Goal: Information Seeking & Learning: Learn about a topic

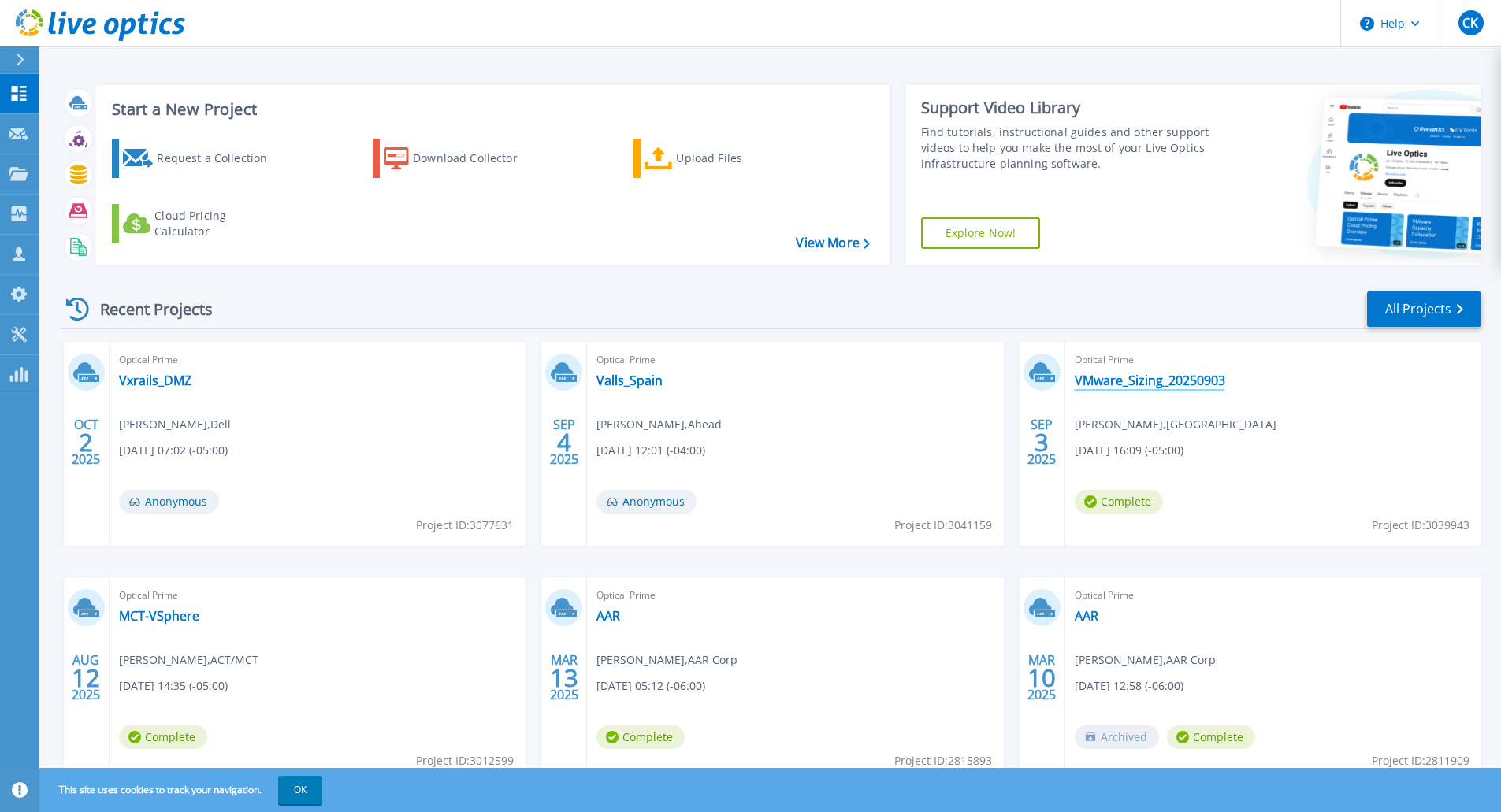
click at [968, 381] on link "VMware_Sizing_20250903" at bounding box center [1150, 380] width 151 height 16
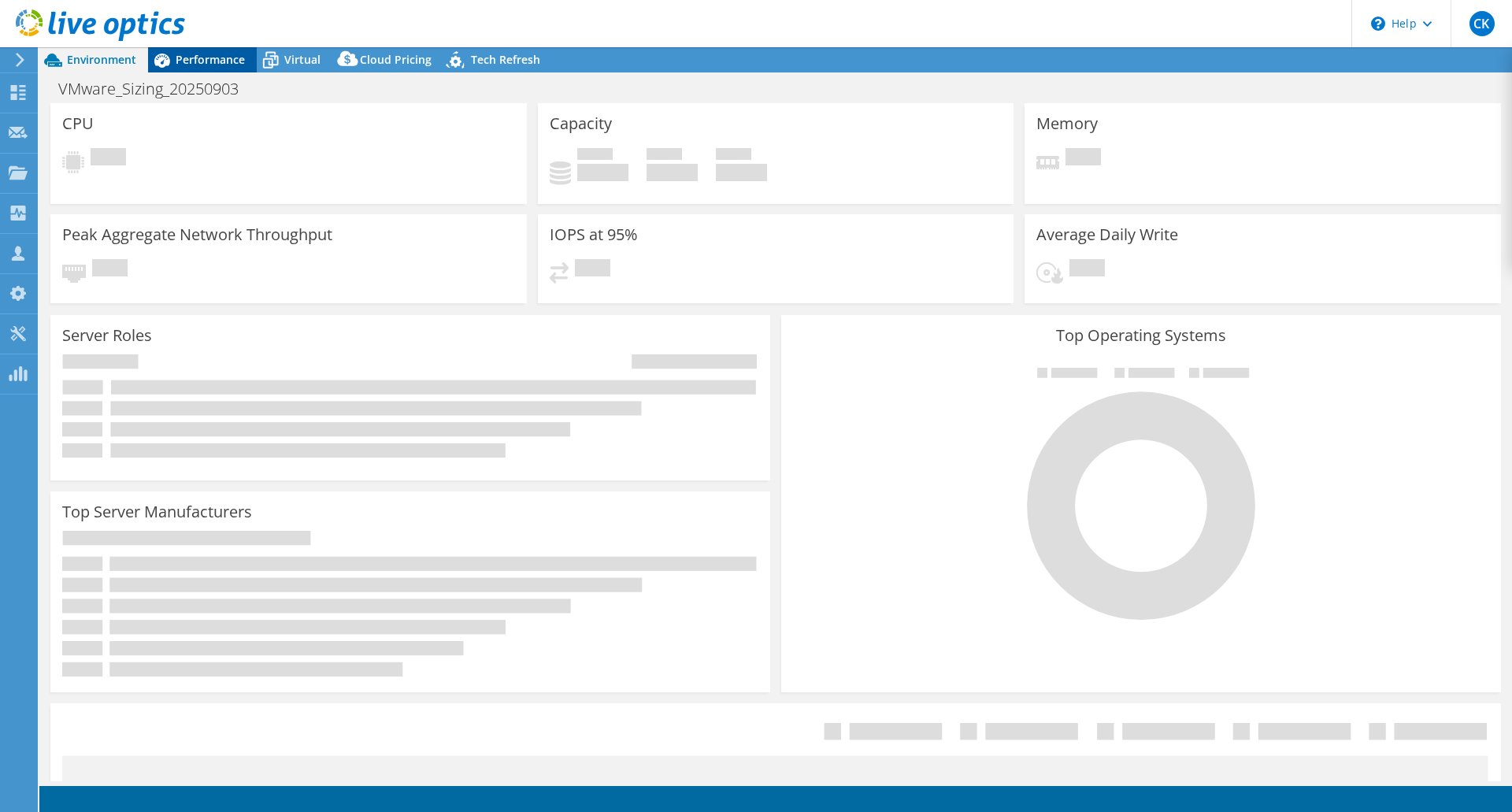
click at [188, 57] on span "Performance" at bounding box center [210, 59] width 69 height 15
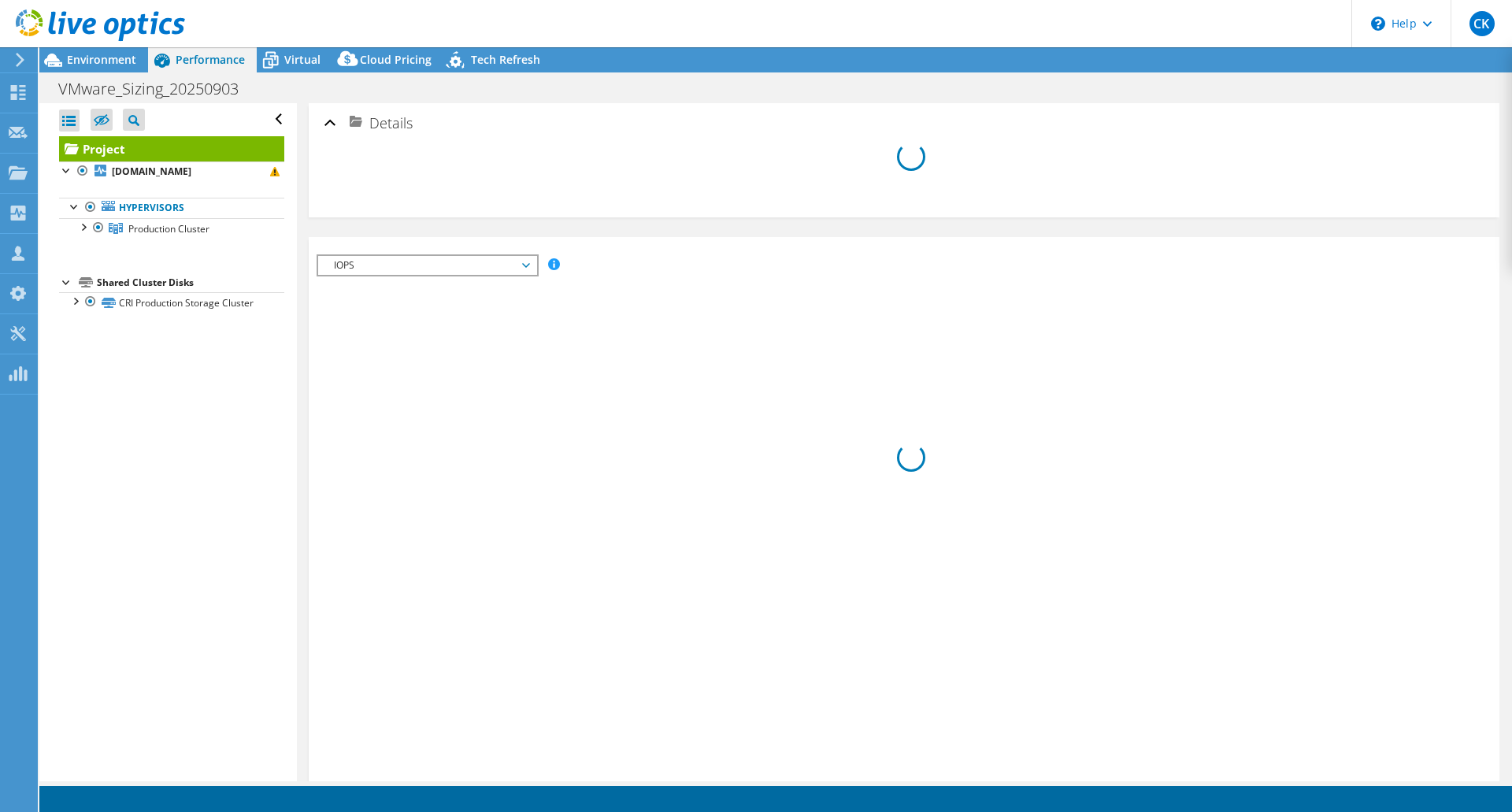
select select "USD"
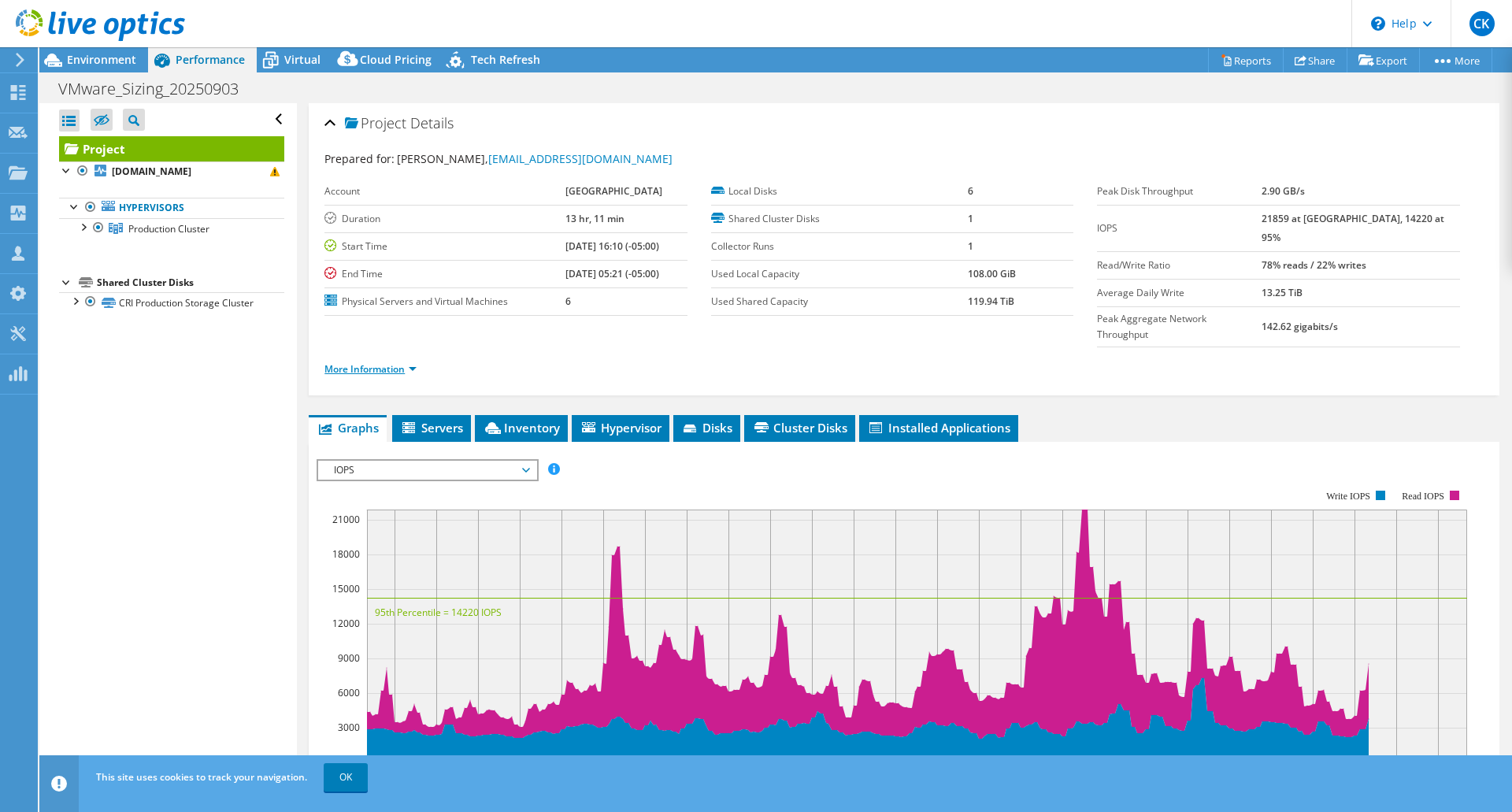
click at [392, 362] on link "More Information" at bounding box center [370, 368] width 93 height 13
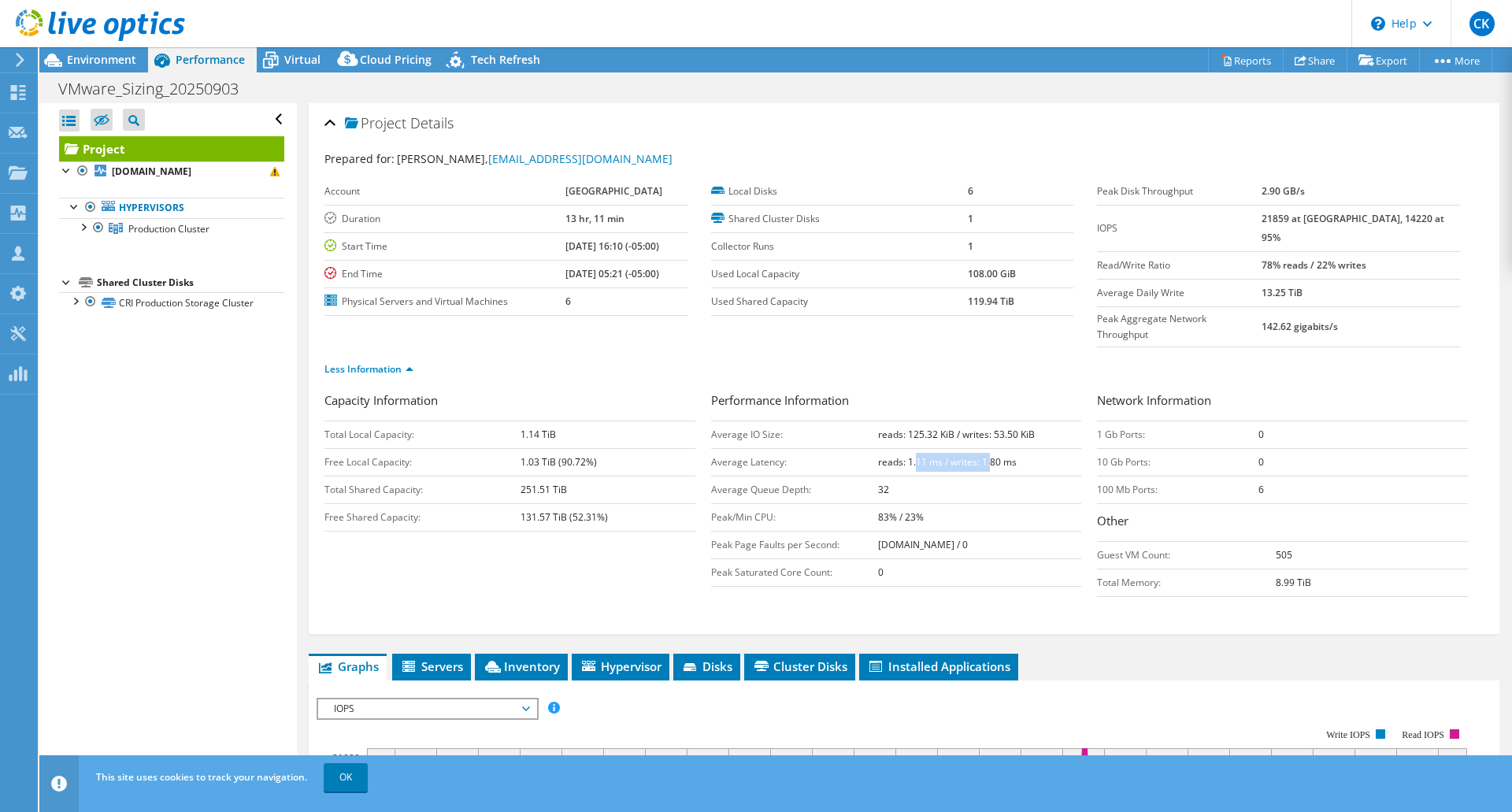
drag, startPoint x: 909, startPoint y: 427, endPoint x: 986, endPoint y: 424, distance: 77.1
click at [986, 455] on b "reads: 1.11 ms / writes: 1.80 ms" at bounding box center [947, 461] width 138 height 13
drag, startPoint x: 908, startPoint y: 400, endPoint x: 953, endPoint y: 397, distance: 45.1
click at [953, 428] on b "reads: 125.32 KiB / writes: 53.50 KiB" at bounding box center [956, 434] width 156 height 13
drag, startPoint x: 1296, startPoint y: 243, endPoint x: 1329, endPoint y: 249, distance: 33.5
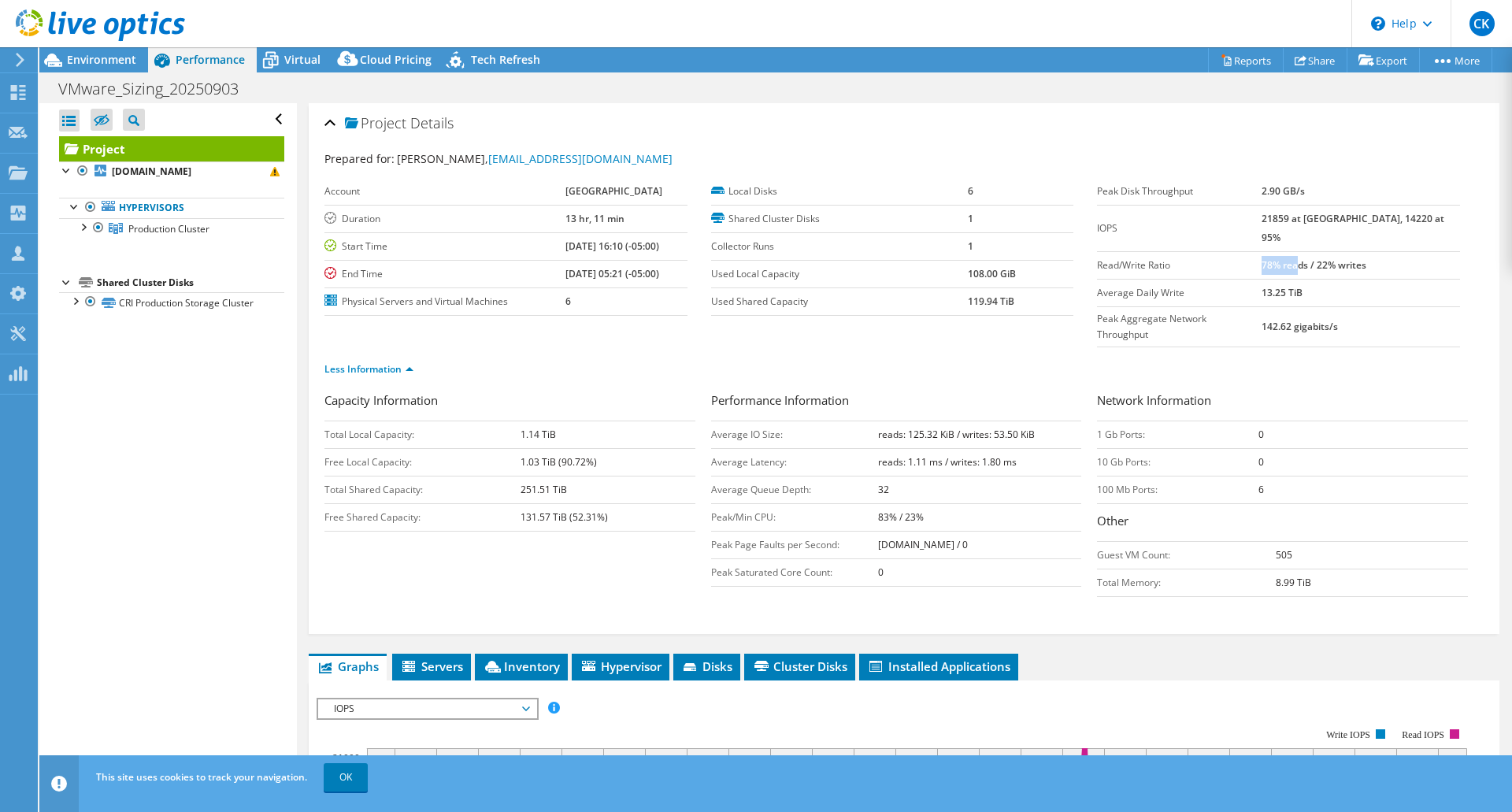
click at [1329, 259] on b "78% reads / 22% writes" at bounding box center [1313, 265] width 105 height 13
drag, startPoint x: 898, startPoint y: 406, endPoint x: 954, endPoint y: 410, distance: 56.1
click at [954, 420] on td "reads: 125.32 KiB / writes: 53.50 KiB" at bounding box center [980, 434] width 204 height 28
drag, startPoint x: 1292, startPoint y: 248, endPoint x: 1342, endPoint y: 253, distance: 50.2
click at [1342, 253] on tr "Read/Write Ratio 78% reads / 22% writes" at bounding box center [1279, 265] width 363 height 28
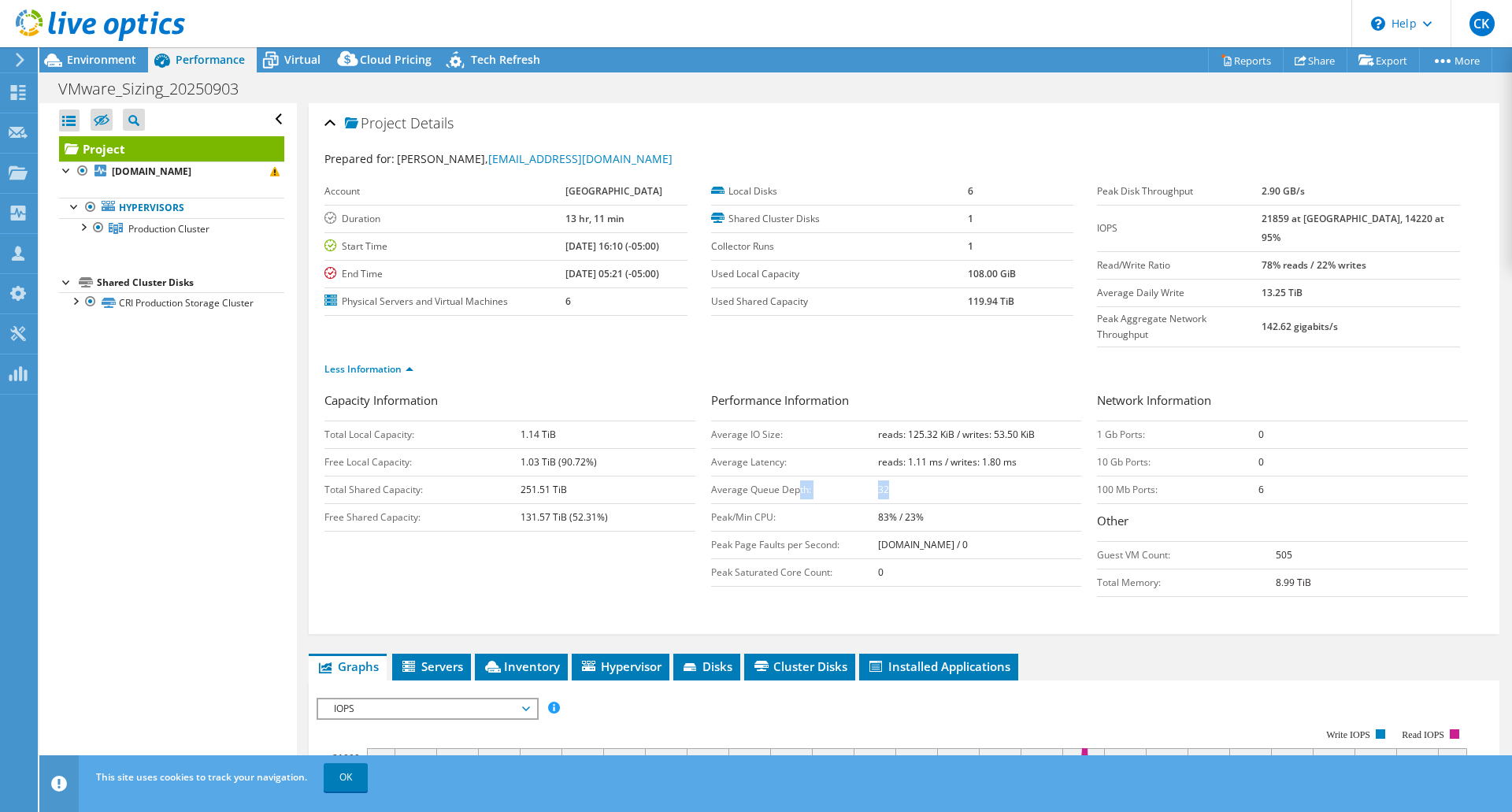
drag, startPoint x: 792, startPoint y: 462, endPoint x: 908, endPoint y: 444, distance: 117.4
click at [908, 476] on tr "Average Queue Depth: 32" at bounding box center [896, 489] width 371 height 28
click at [887, 476] on td "32" at bounding box center [980, 489] width 204 height 28
drag, startPoint x: 898, startPoint y: 457, endPoint x: 718, endPoint y: 440, distance: 180.8
click at [718, 440] on tbody "Average IO Size: reads: 125.32 KiB / writes: 53.50 KiB Average Latency: reads: …" at bounding box center [896, 502] width 371 height 165
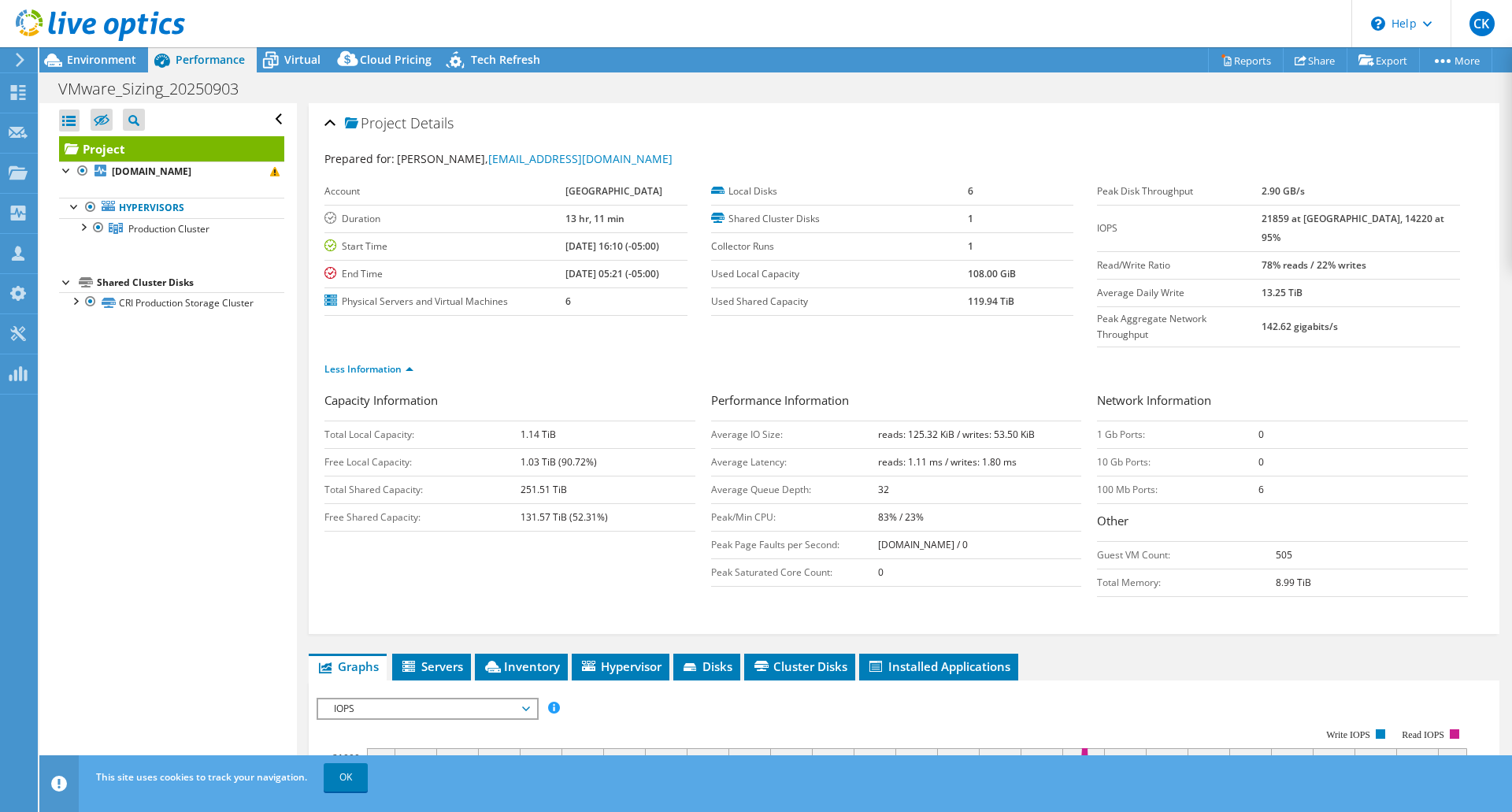
click at [1314, 217] on b "21859 at [GEOGRAPHIC_DATA], 14220 at 95%" at bounding box center [1352, 227] width 182 height 32
